Goal: Information Seeking & Learning: Learn about a topic

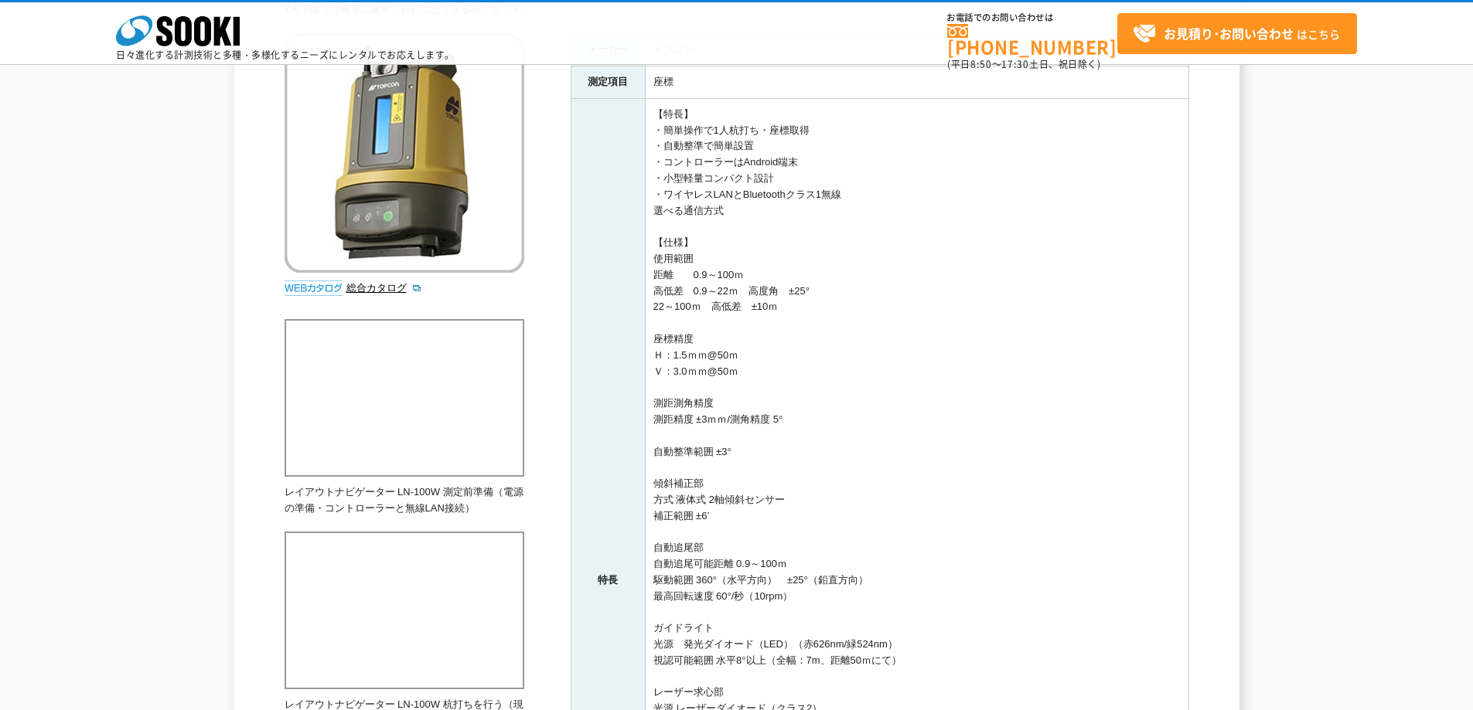
scroll to position [155, 0]
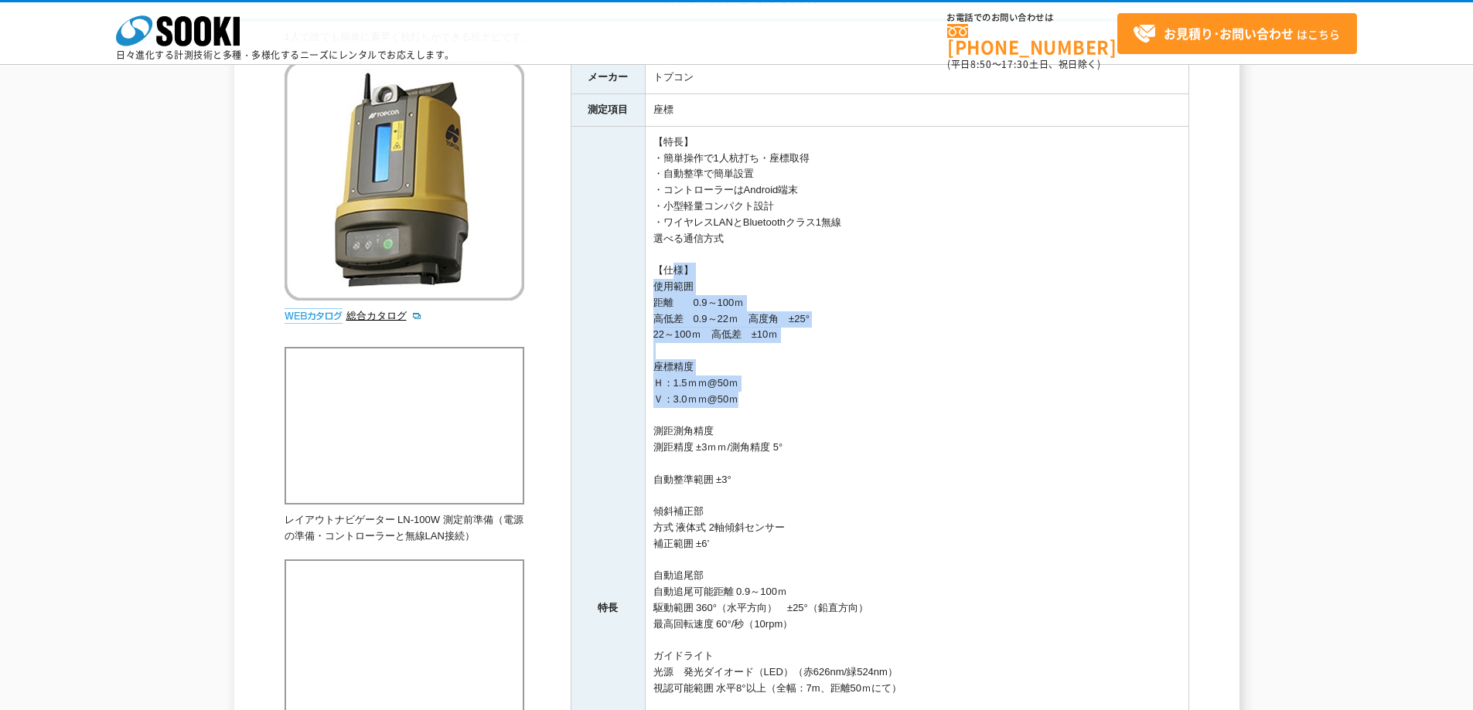
drag, startPoint x: 663, startPoint y: 269, endPoint x: 731, endPoint y: 407, distance: 153.2
click at [731, 407] on td "【特長】 ・簡単操作で1人杭打ち・座標取得 ・自動整準で簡単設置 ・コントローラーはAndroid端末 ・小型軽量コンパクト設計 ・ワイヤレスLANとBlue…" at bounding box center [916, 608] width 543 height 965
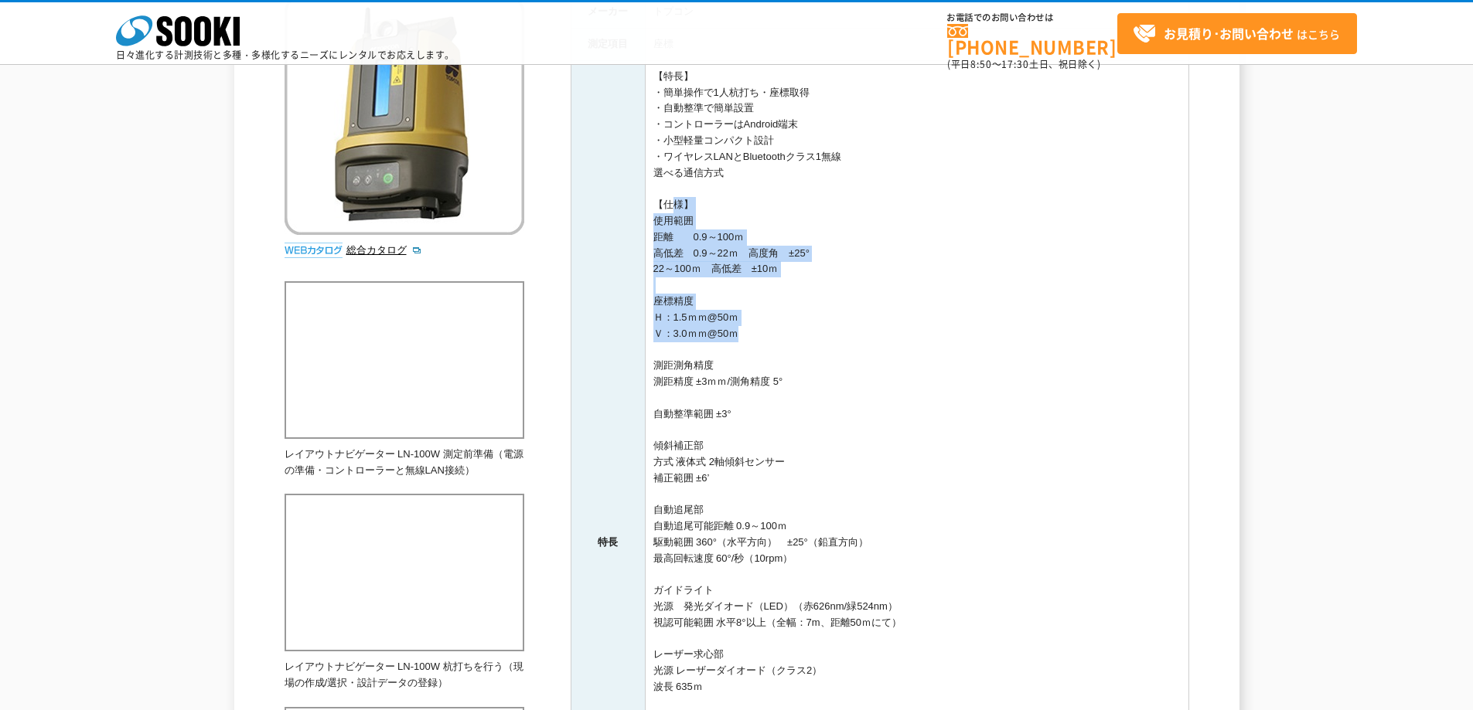
scroll to position [309, 0]
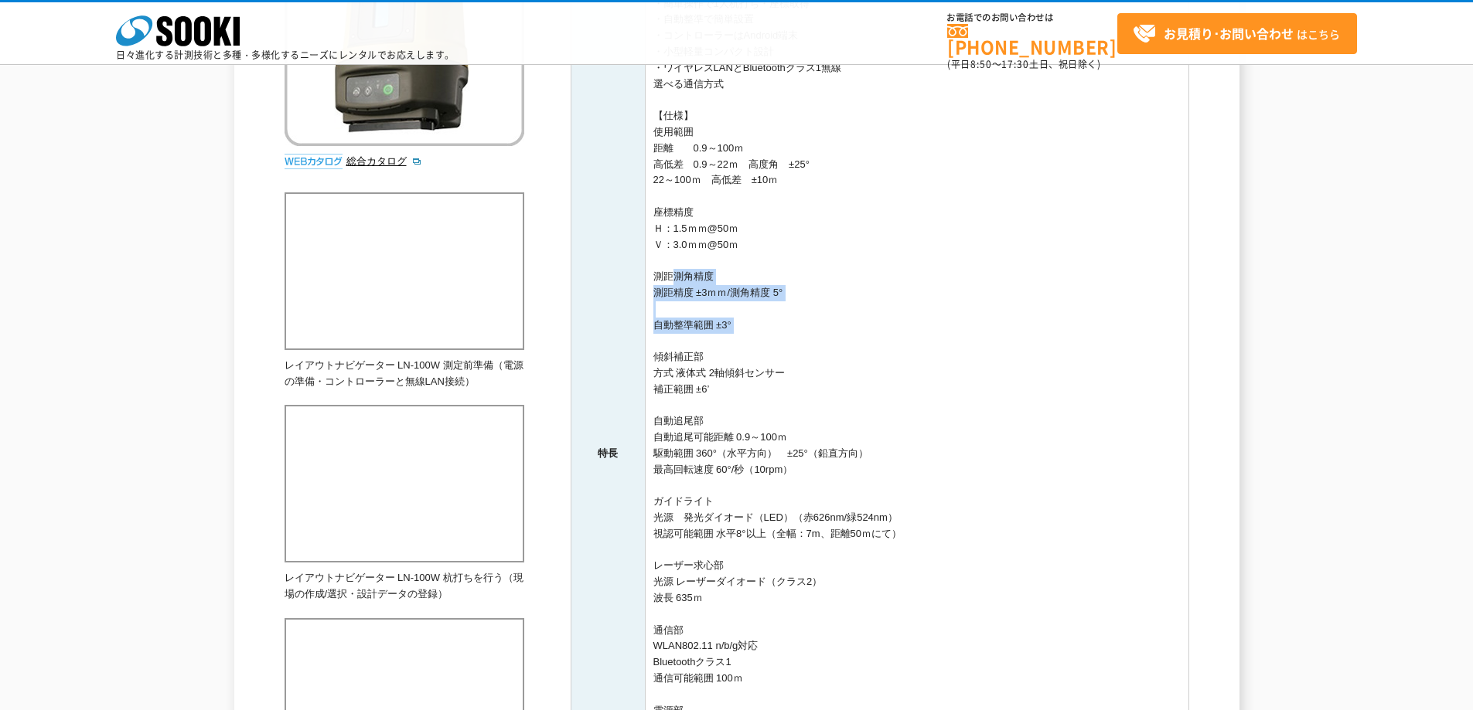
drag, startPoint x: 665, startPoint y: 274, endPoint x: 758, endPoint y: 339, distance: 114.3
click at [758, 339] on td "【特長】 ・簡単操作で1人杭打ち・座標取得 ・自動整準で簡単設置 ・コントローラーはAndroid端末 ・小型軽量コンパクト設計 ・ワイヤレスLANとBlue…" at bounding box center [916, 453] width 543 height 965
click at [727, 336] on td "【特長】 ・簡単操作で1人杭打ち・座標取得 ・自動整準で簡単設置 ・コントローラーはAndroid端末 ・小型軽量コンパクト設計 ・ワイヤレスLANとBlue…" at bounding box center [916, 453] width 543 height 965
drag, startPoint x: 653, startPoint y: 271, endPoint x: 780, endPoint y: 507, distance: 268.8
click at [789, 496] on td "【特長】 ・簡単操作で1人杭打ち・座標取得 ・自動整準で簡単設置 ・コントローラーはAndroid端末 ・小型軽量コンパクト設計 ・ワイヤレスLANとBlue…" at bounding box center [916, 453] width 543 height 965
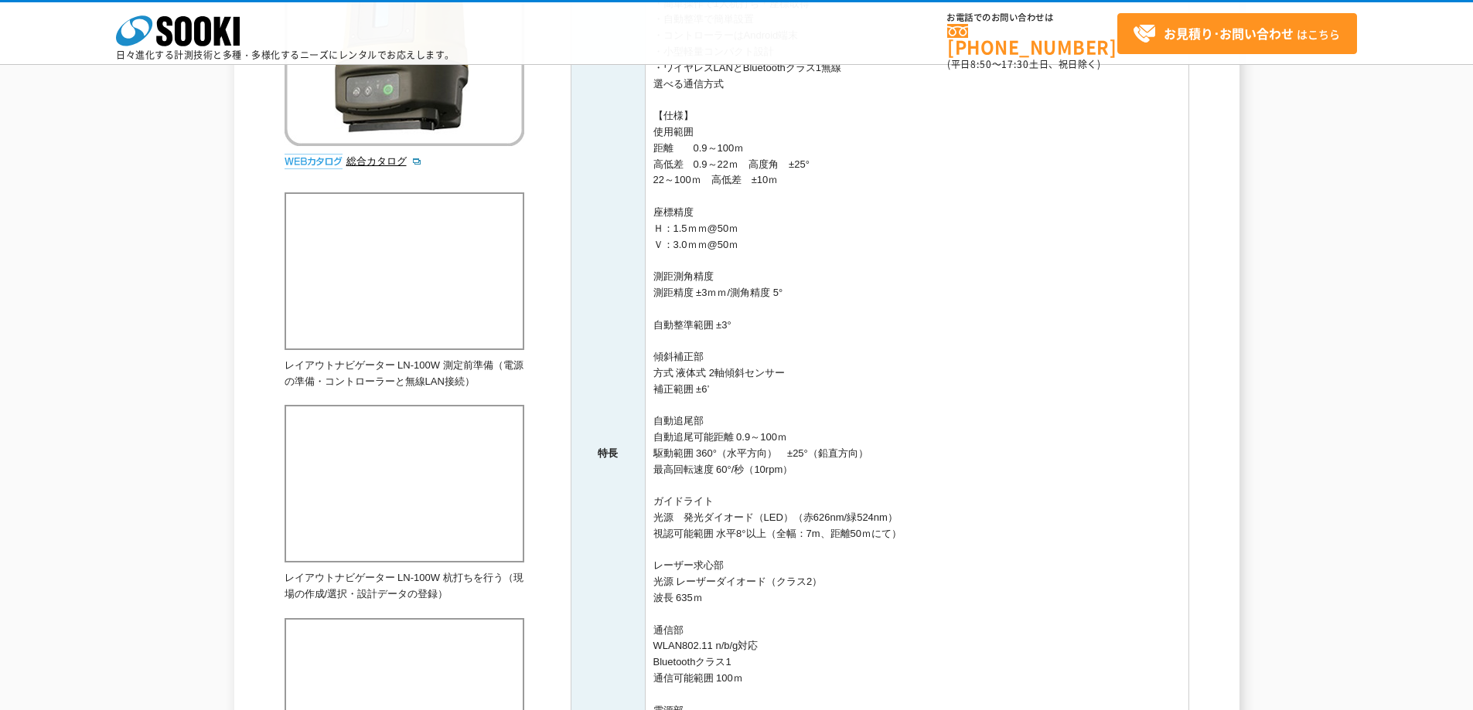
click at [762, 513] on td "【特長】 ・簡単操作で1人杭打ち・座標取得 ・自動整準で簡単設置 ・コントローラーはAndroid端末 ・小型軽量コンパクト設計 ・ワイヤレスLANとBlue…" at bounding box center [916, 453] width 543 height 965
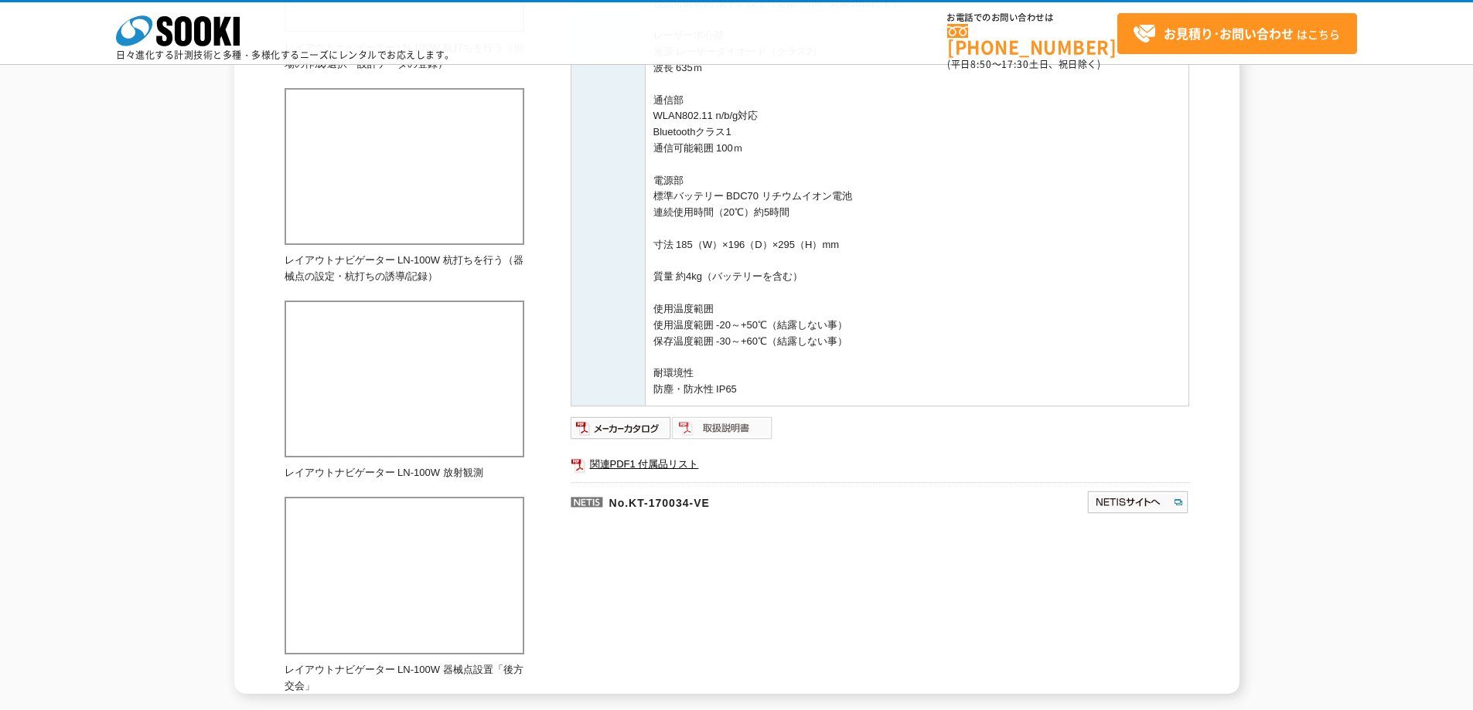
scroll to position [850, 0]
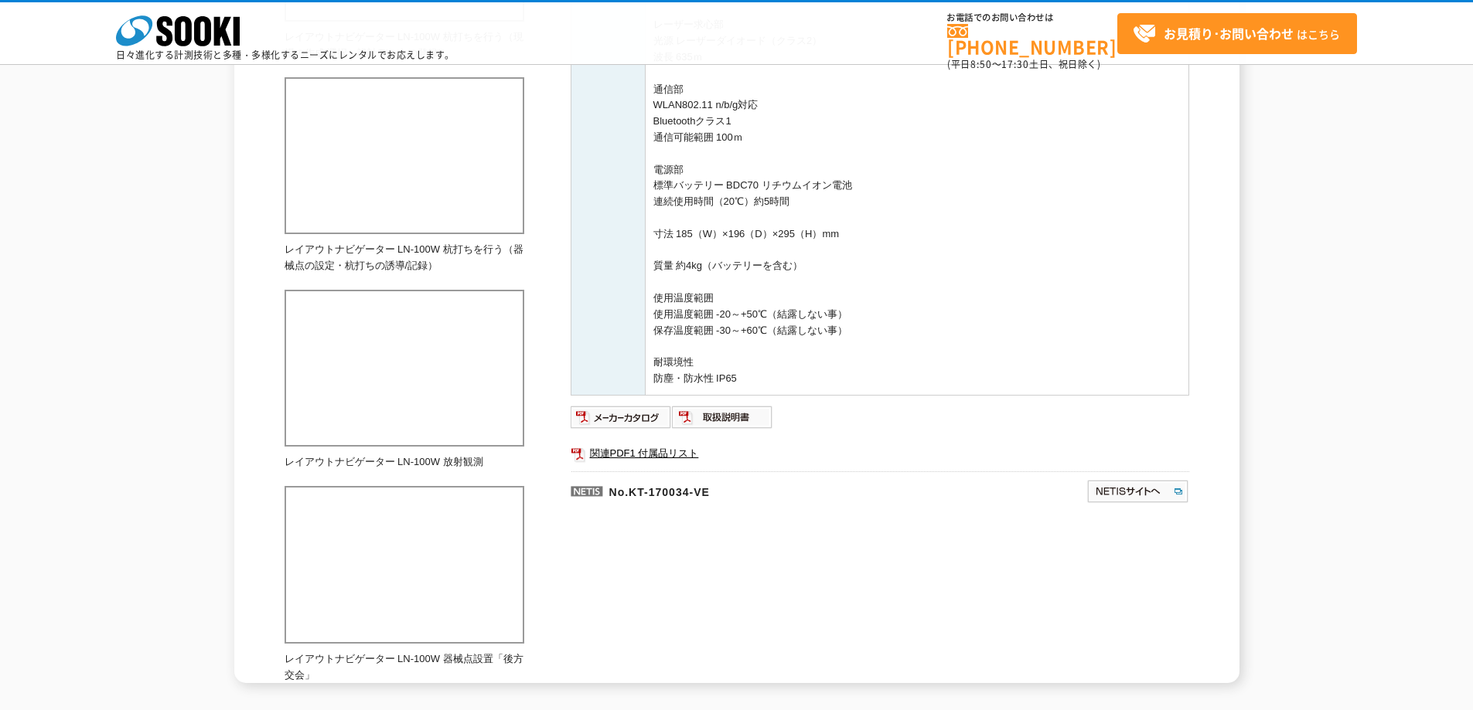
drag, startPoint x: 737, startPoint y: 377, endPoint x: 640, endPoint y: 111, distance: 283.0
click at [649, 62] on body "株式会社 ソーキ spMenu 日々進化する計測技術と多種・多様化するニーズにレンタルでお応えします。 お電話でのお問い合わせは [PHONE_NUMBER]…" at bounding box center [736, 27] width 1473 height 1752
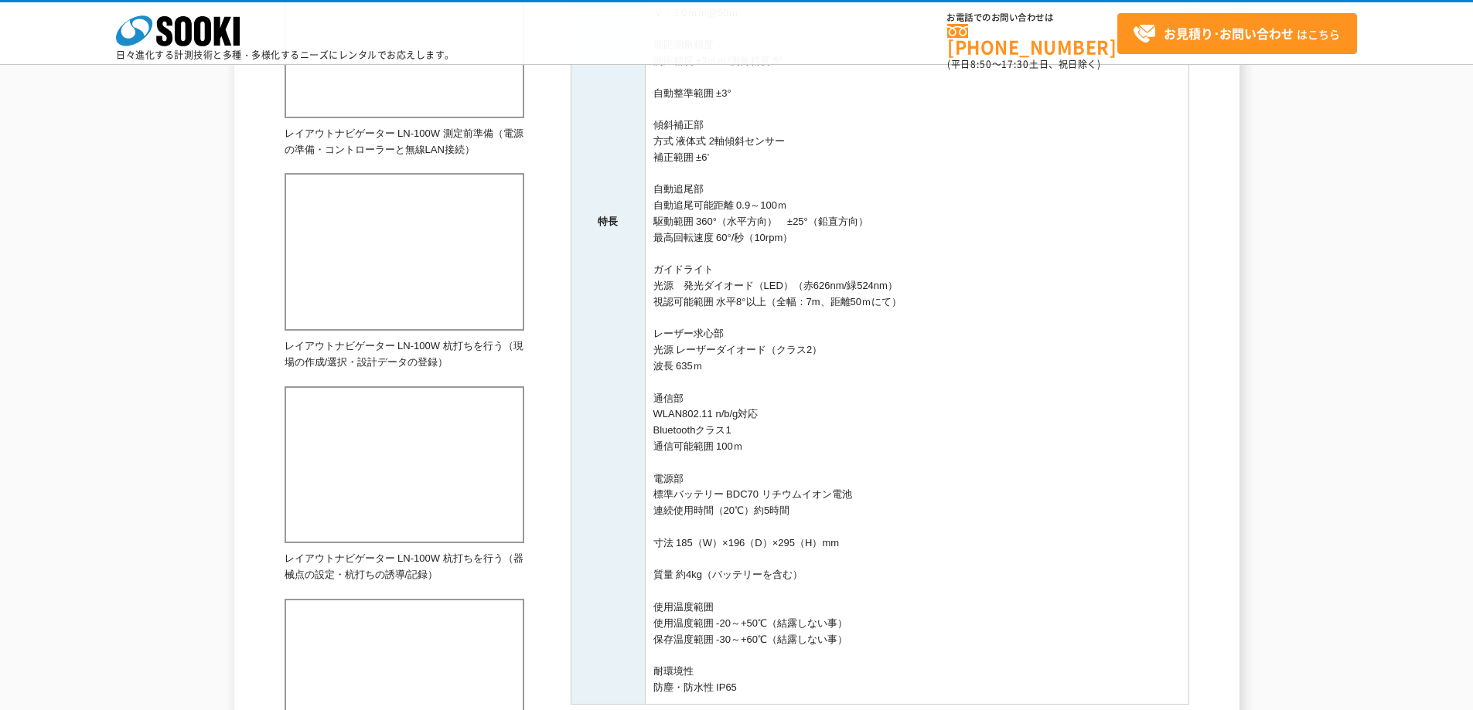
click at [657, 250] on td "【特長】 ・簡単操作で1人杭打ち・座標取得 ・自動整準で簡単設置 ・コントローラーはAndroid端末 ・小型軽量コンパクト設計 ・ワイヤレスLANとBlue…" at bounding box center [916, 221] width 543 height 965
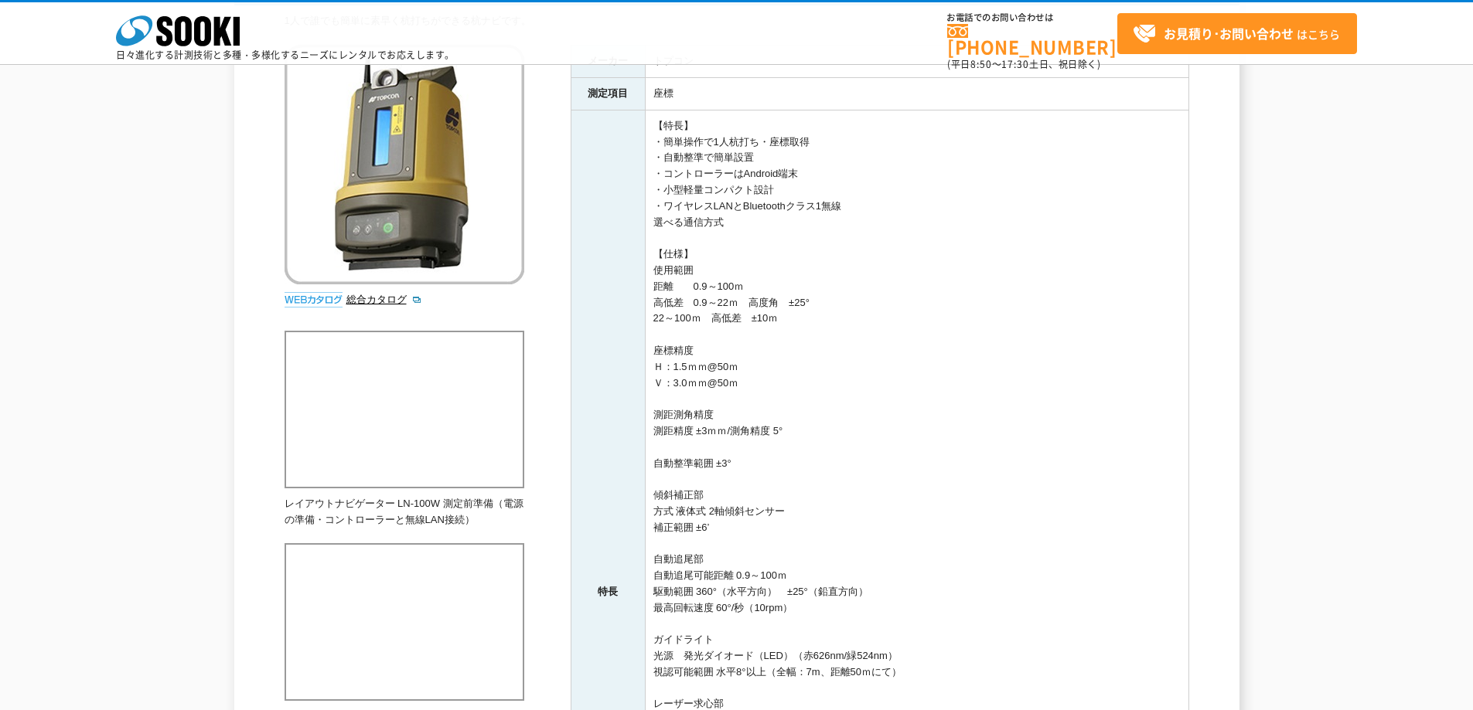
scroll to position [155, 0]
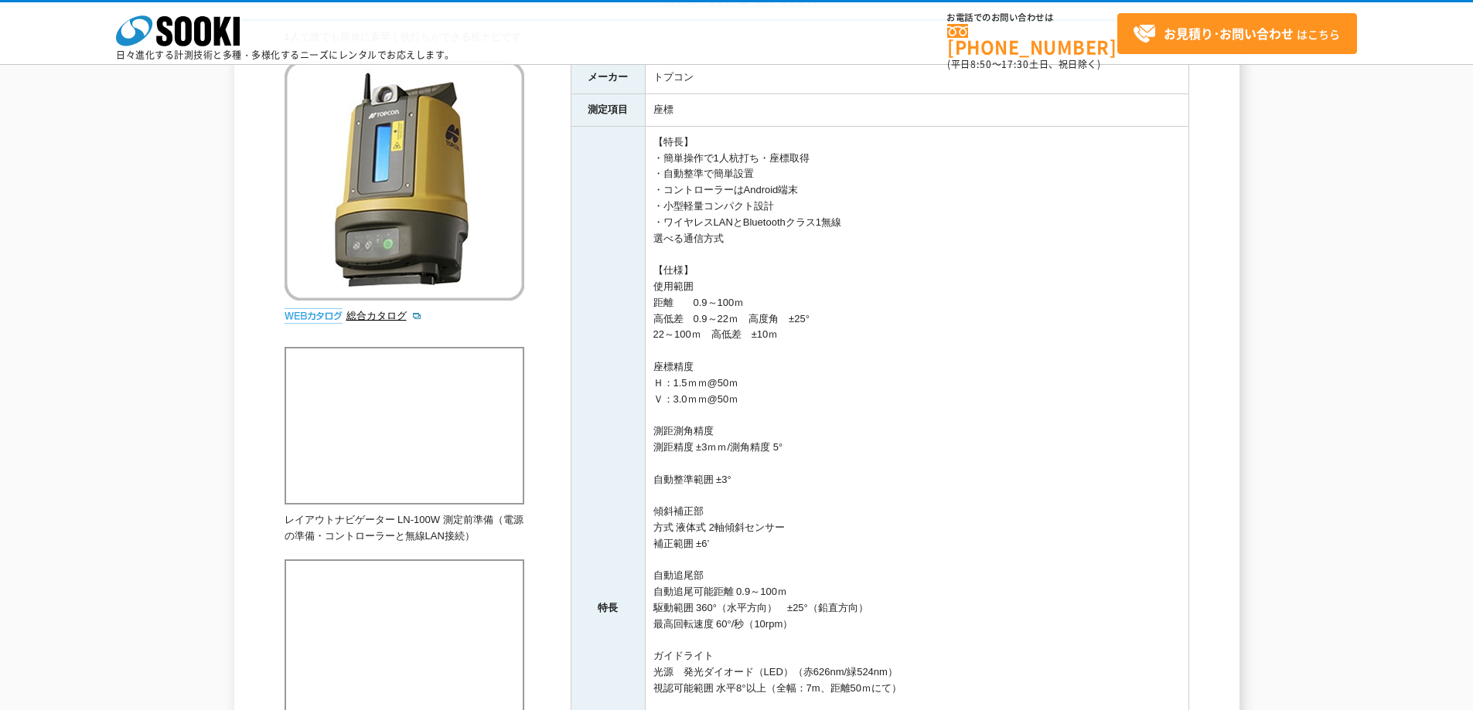
drag, startPoint x: 663, startPoint y: 141, endPoint x: 745, endPoint y: 574, distance: 441.4
click at [745, 574] on td "【特長】 ・簡単操作で1人杭打ち・座標取得 ・自動整準で簡単設置 ・コントローラーはAndroid端末 ・小型軽量コンパクト設計 ・ワイヤレスLANとBlue…" at bounding box center [916, 608] width 543 height 965
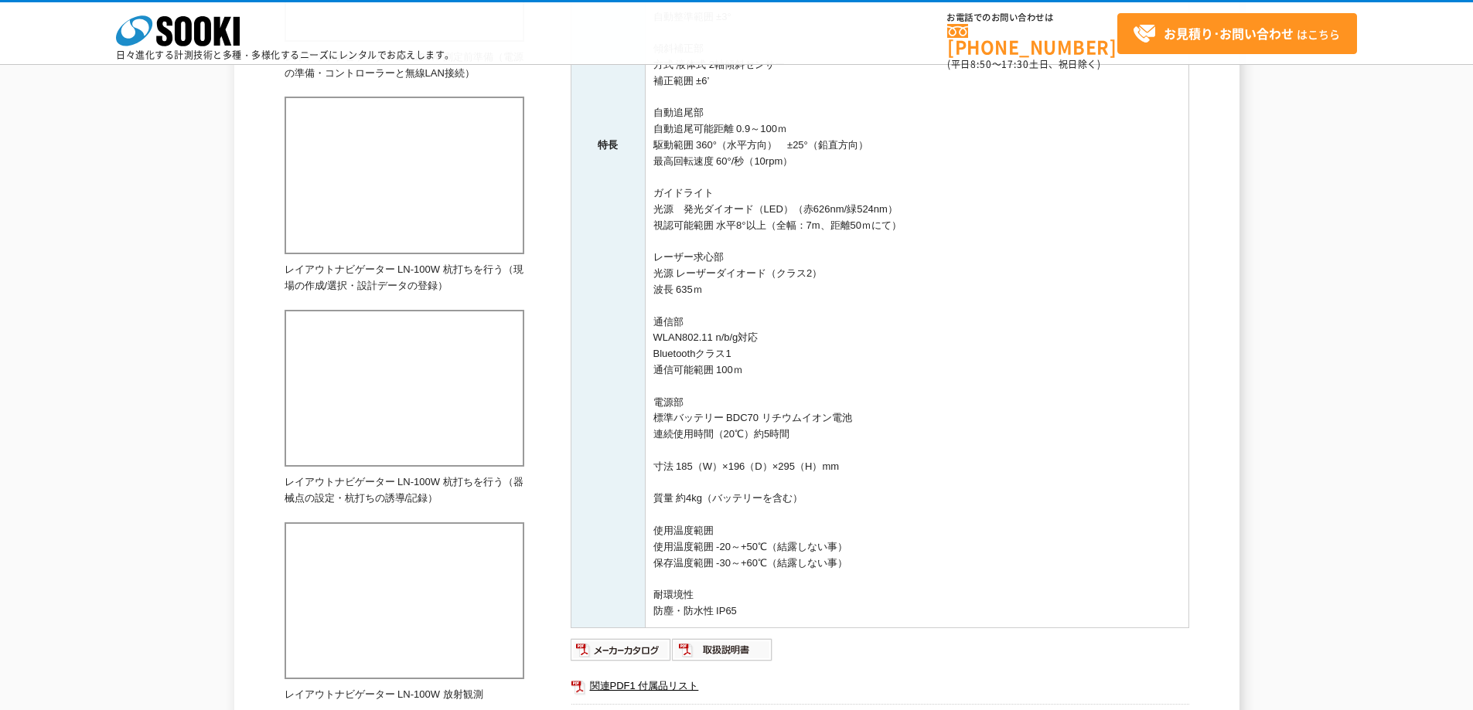
scroll to position [618, 0]
click at [727, 321] on td "【特長】 ・簡単操作で1人杭打ち・座標取得 ・自動整準で簡単設置 ・コントローラーはAndroid端末 ・小型軽量コンパクト設計 ・ワイヤレスLANとBlue…" at bounding box center [916, 144] width 543 height 965
drag, startPoint x: 662, startPoint y: 107, endPoint x: 849, endPoint y: 615, distance: 541.3
click at [849, 615] on td "【特長】 ・簡単操作で1人杭打ち・座標取得 ・自動整準で簡単設置 ・コントローラーはAndroid端末 ・小型軽量コンパクト設計 ・ワイヤレスLANとBlue…" at bounding box center [916, 144] width 543 height 965
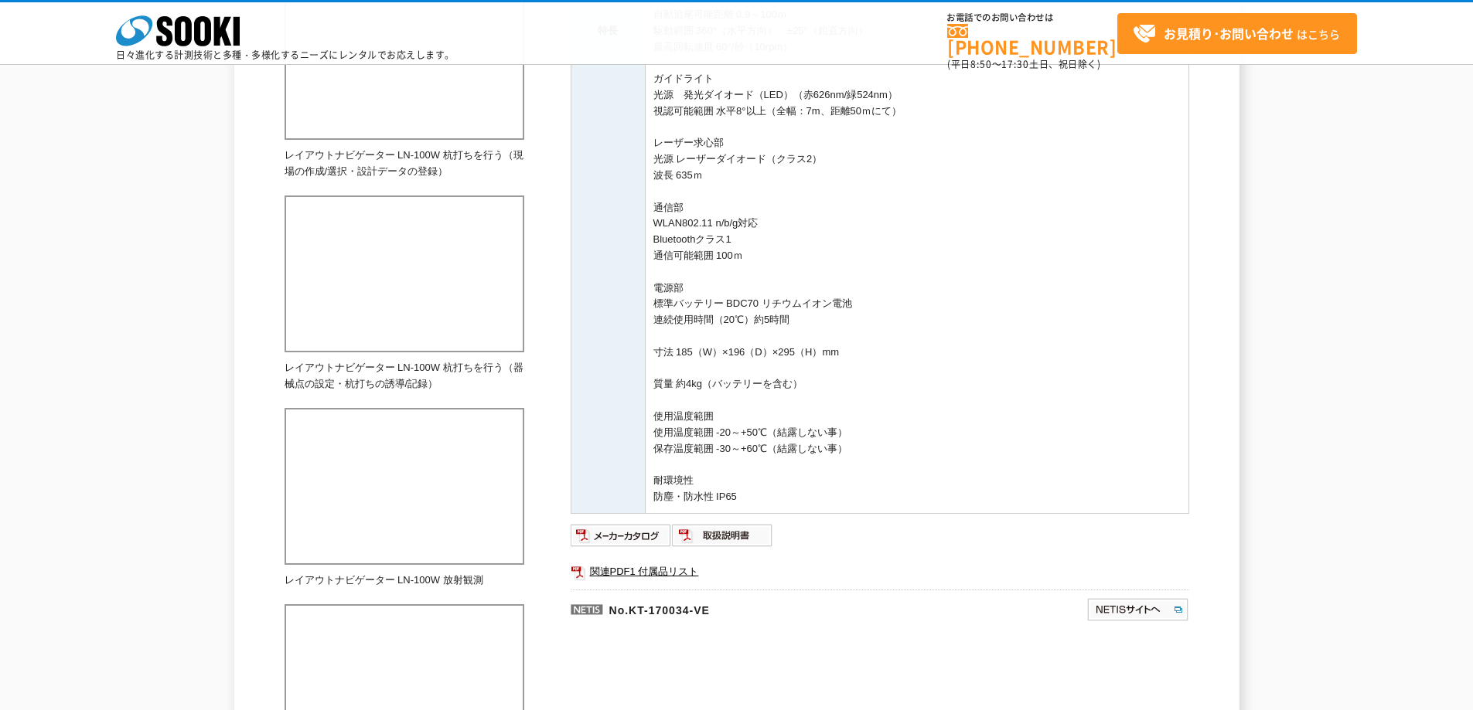
scroll to position [1005, 0]
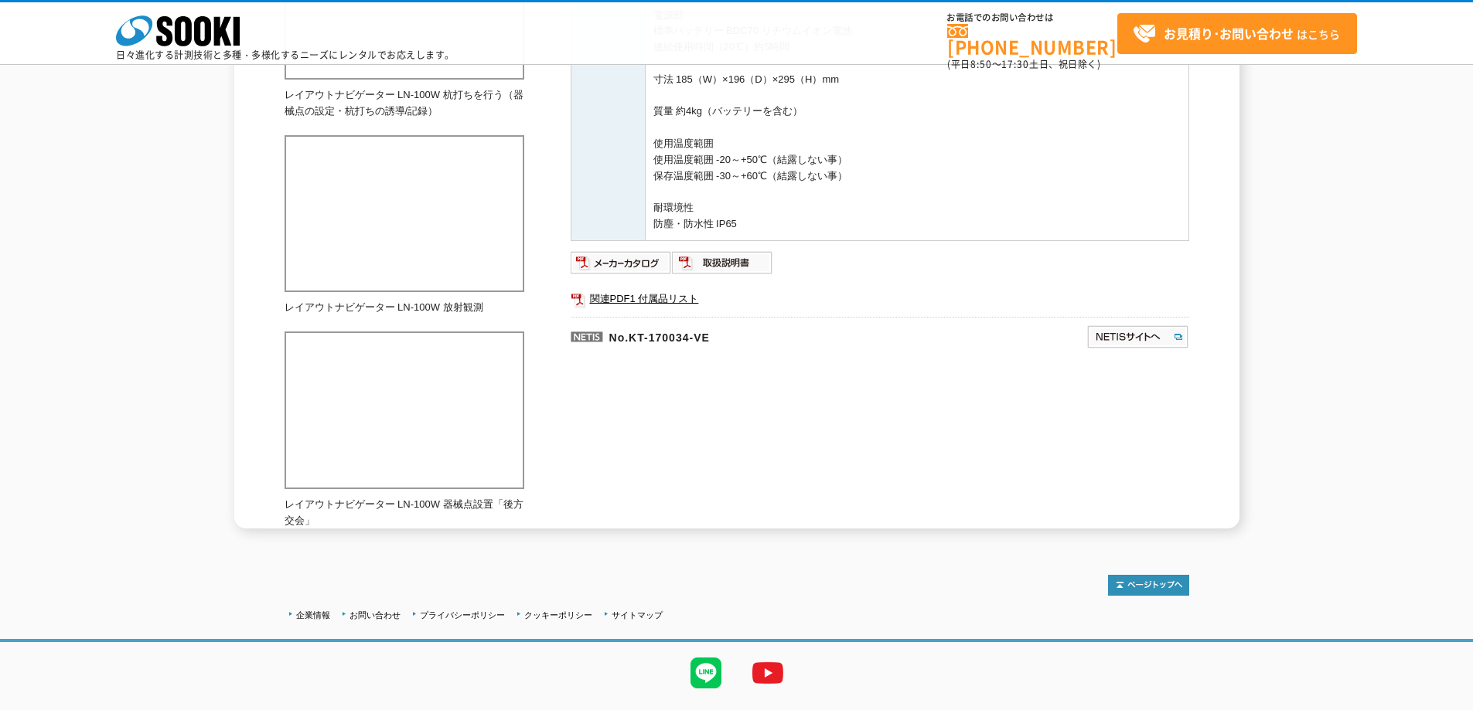
click at [863, 351] on p "No.KT-170034-VE" at bounding box center [754, 335] width 366 height 37
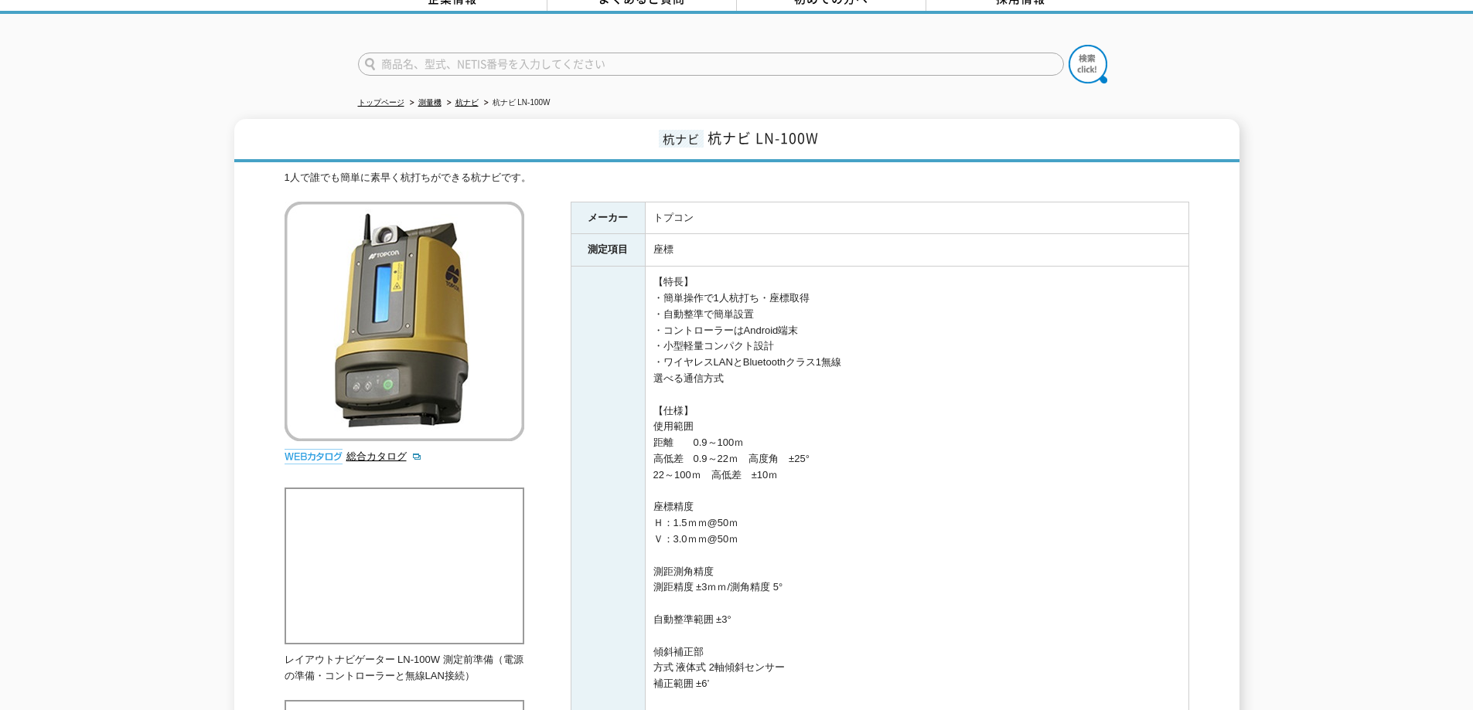
scroll to position [0, 0]
